Goal: Information Seeking & Learning: Learn about a topic

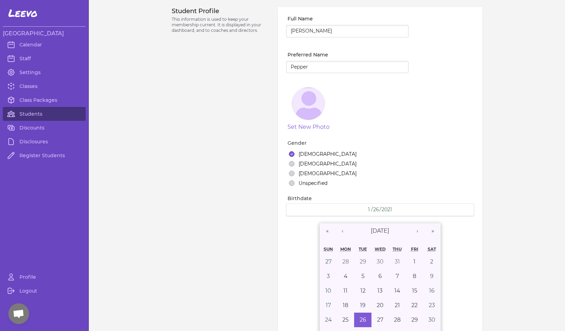
select select "MT"
select select "7"
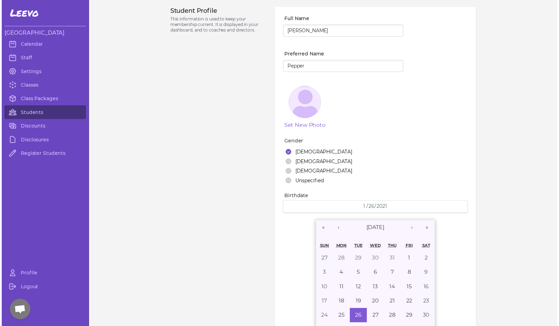
scroll to position [489, 0]
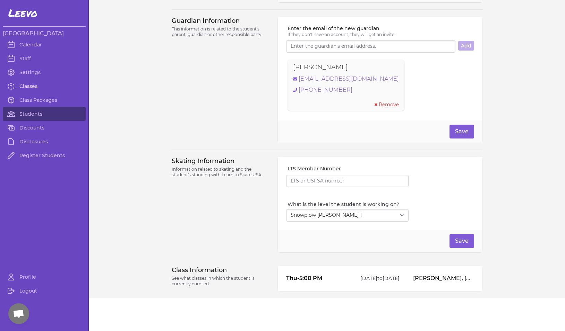
click at [29, 84] on link "Classes" at bounding box center [44, 86] width 83 height 14
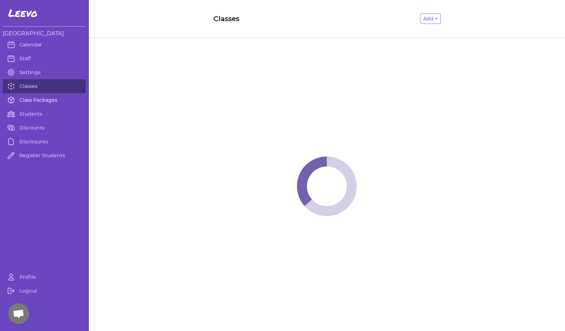
click at [32, 98] on link "Class Packages" at bounding box center [44, 100] width 83 height 14
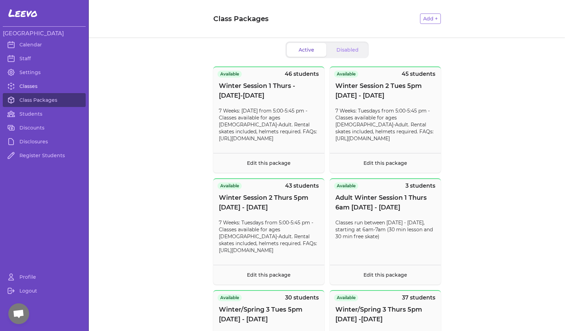
click at [35, 88] on link "Classes" at bounding box center [44, 86] width 83 height 14
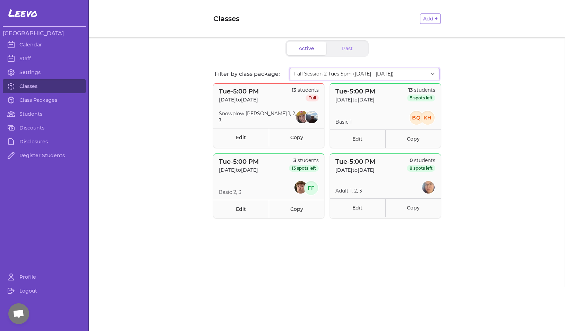
select select "2808"
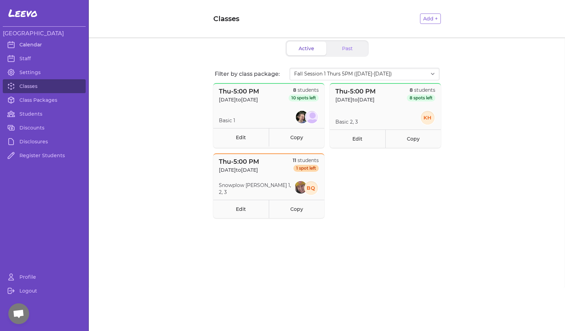
click at [29, 40] on link "Calendar" at bounding box center [44, 45] width 83 height 14
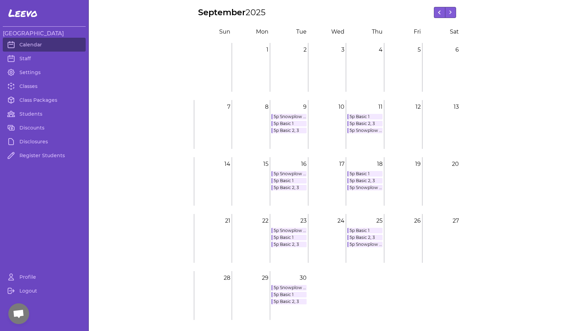
click at [294, 244] on link "5p Basic 2, 3" at bounding box center [288, 245] width 35 height 6
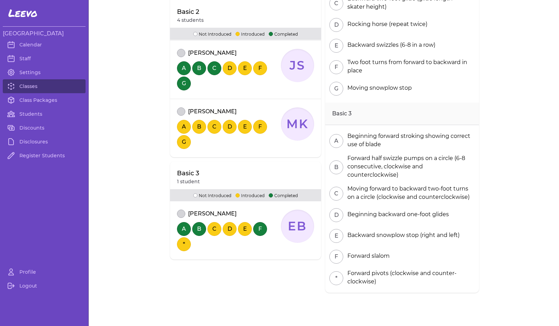
scroll to position [216, 0]
click at [59, 87] on link "Classes" at bounding box center [44, 86] width 83 height 14
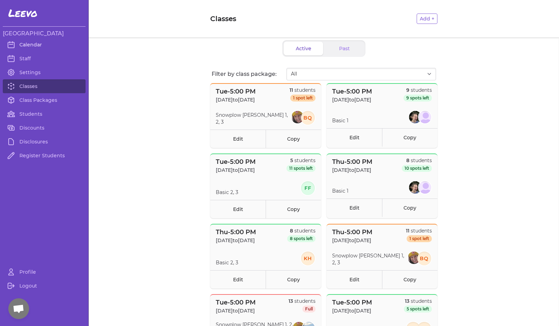
click at [48, 47] on link "Calendar" at bounding box center [44, 45] width 83 height 14
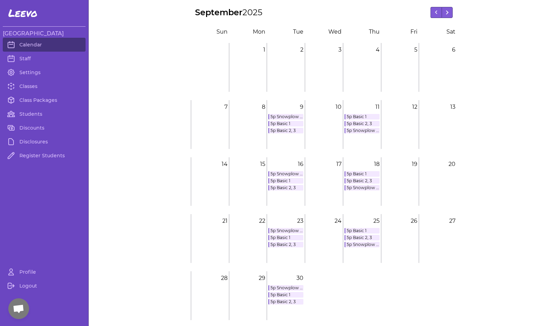
click at [281, 238] on link "5p Basic 1" at bounding box center [286, 238] width 35 height 6
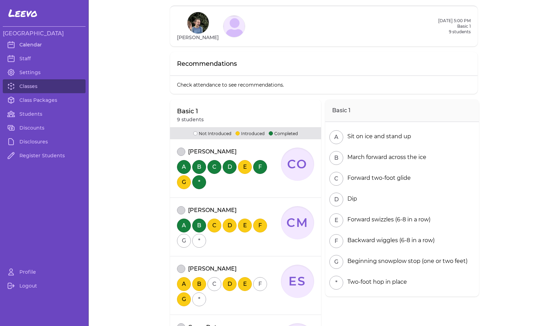
click at [34, 47] on link "Calendar" at bounding box center [44, 45] width 83 height 14
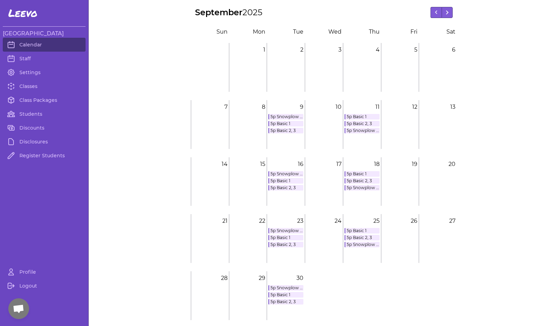
click at [277, 237] on link "5p Basic 1" at bounding box center [286, 238] width 35 height 6
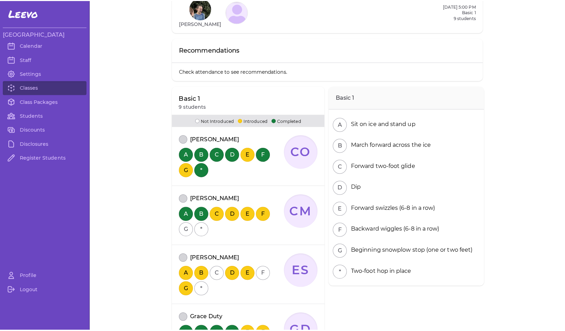
scroll to position [17, 0]
